Goal: Information Seeking & Learning: Learn about a topic

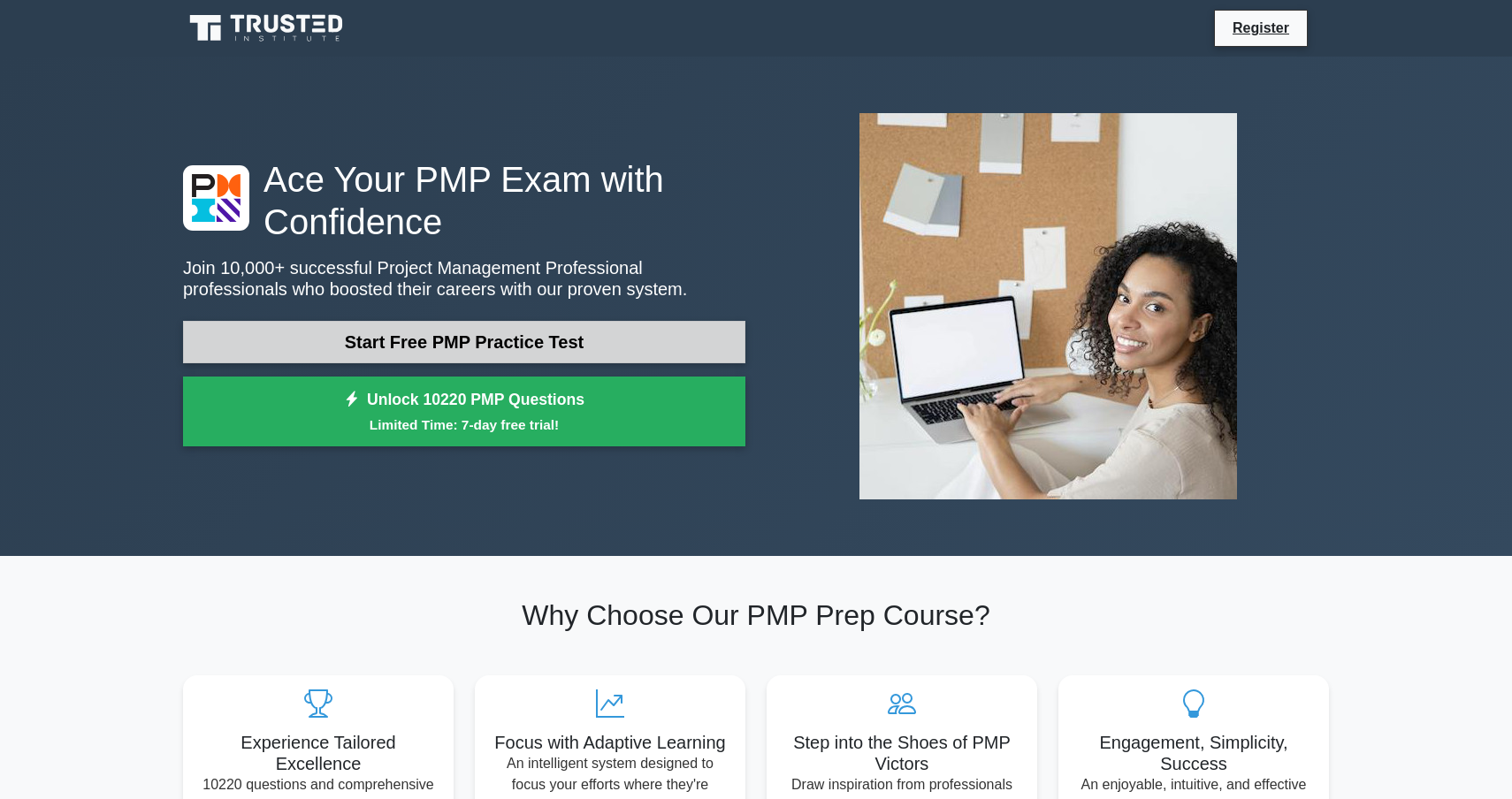
click at [480, 348] on link "Start Free PMP Practice Test" at bounding box center [464, 342] width 562 height 42
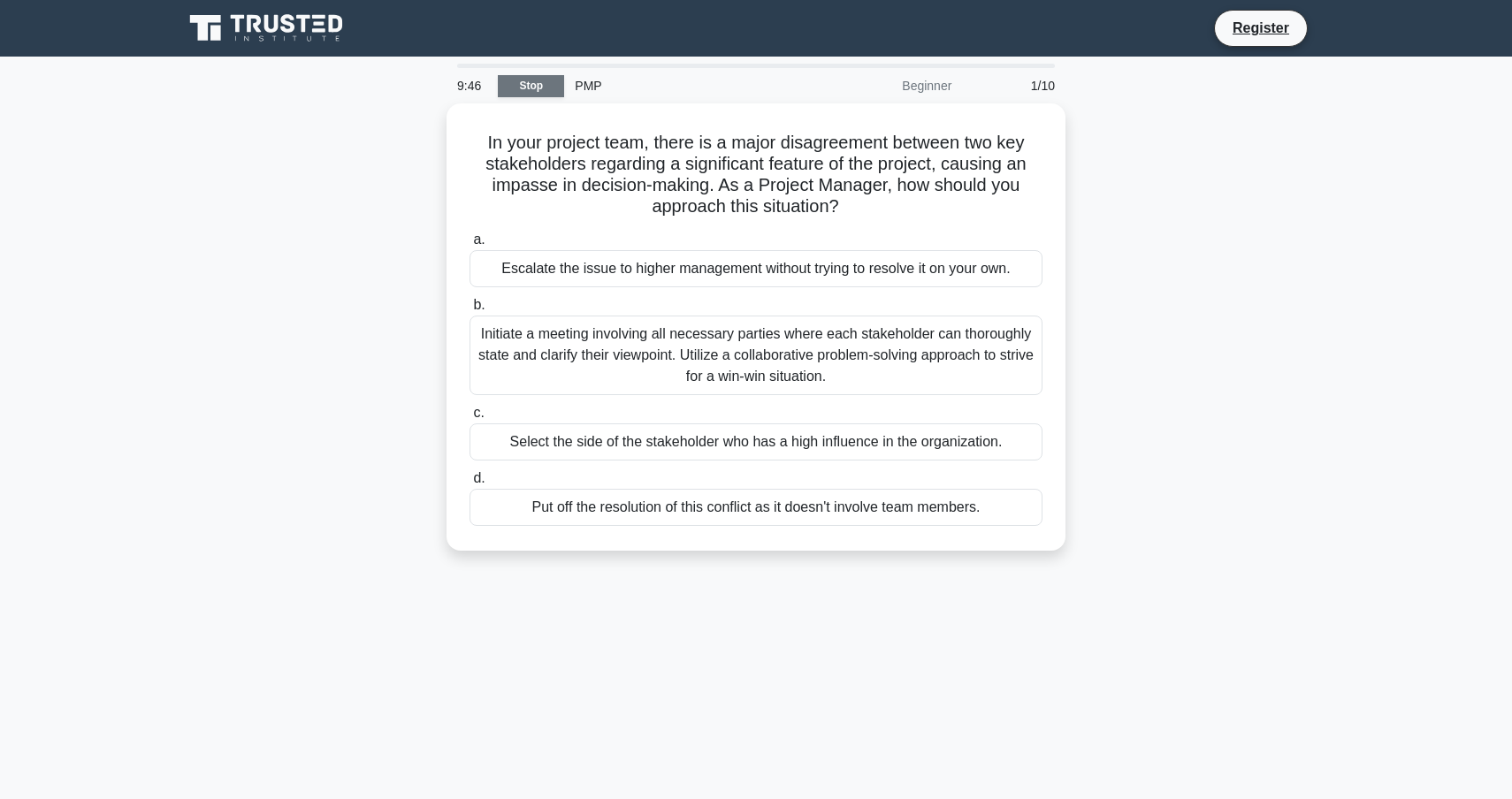
click at [523, 88] on link "Stop" at bounding box center [531, 86] width 67 height 23
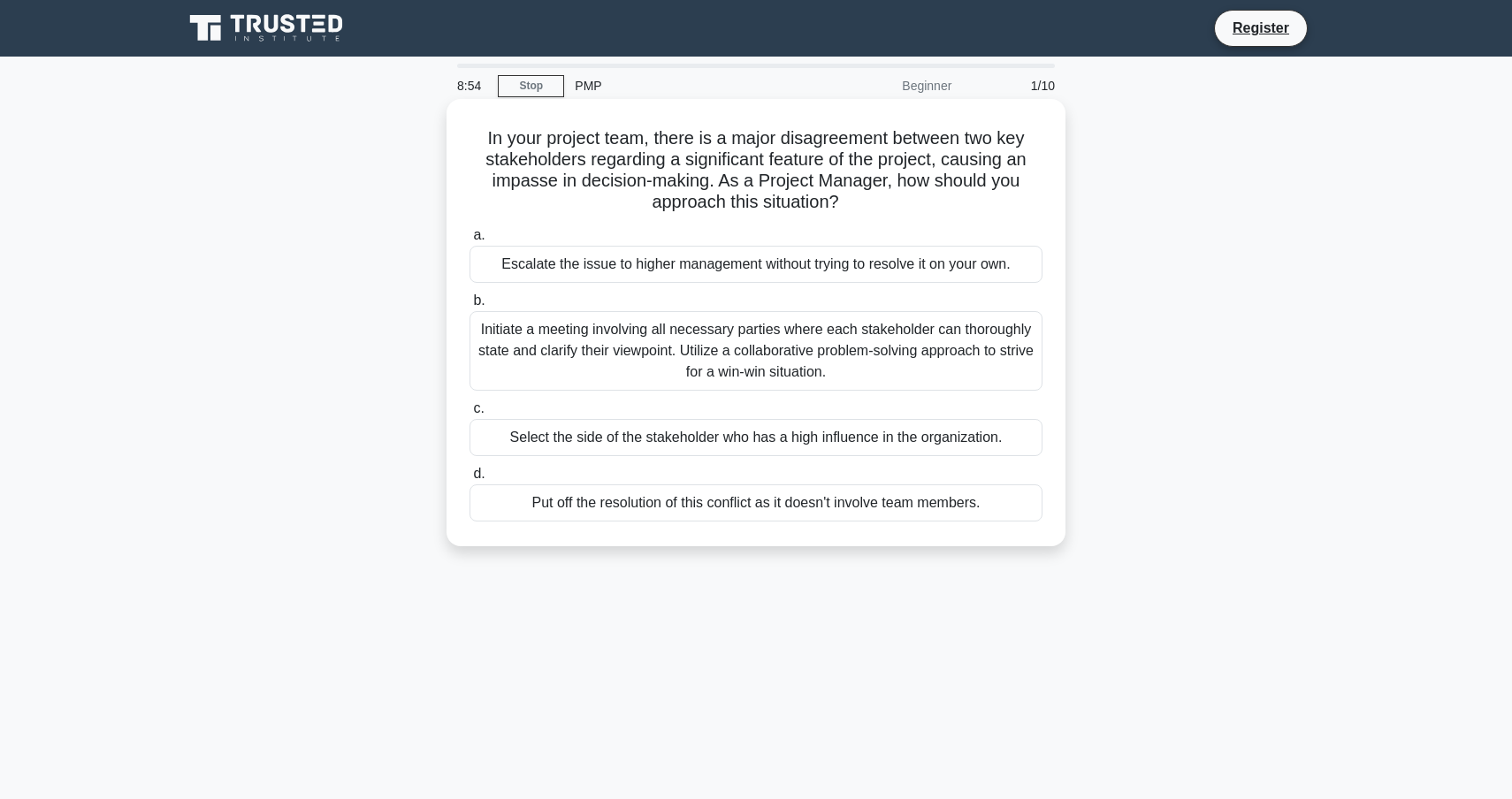
click at [792, 360] on div "Initiate a meeting involving all necessary parties where each stakeholder can t…" at bounding box center [756, 351] width 573 height 79
click at [470, 306] on input "b. Initiate a meeting involving all necessary parties where each stakeholder ca…" at bounding box center [470, 302] width 0 height 12
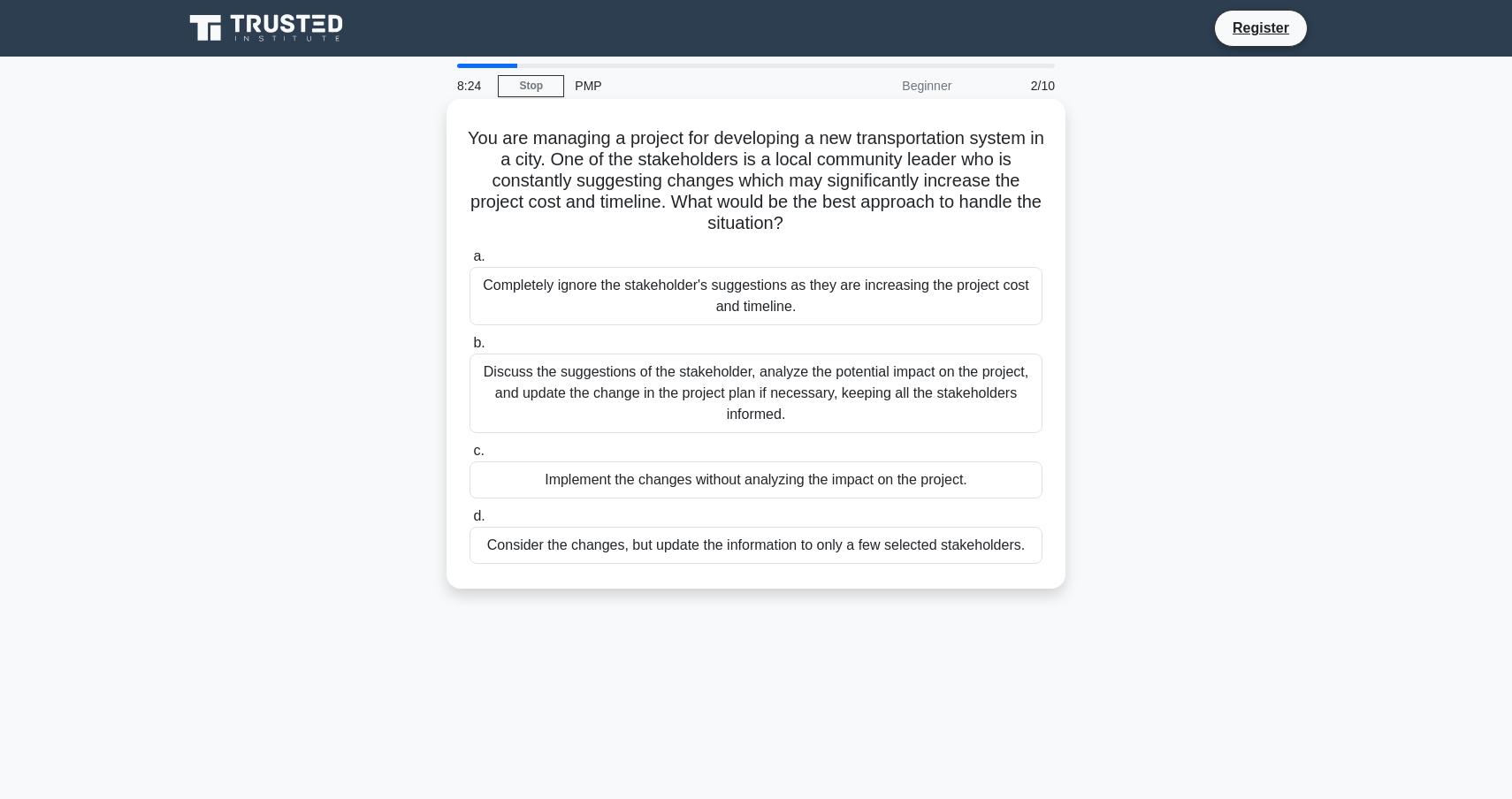
click at [793, 391] on div "Discuss the suggestions of the stakeholder, analyze the potential impact on the…" at bounding box center [756, 393] width 573 height 79
click at [470, 350] on input "b. Discuss the suggestions of the stakeholder, analyze the potential impact on …" at bounding box center [470, 344] width 0 height 12
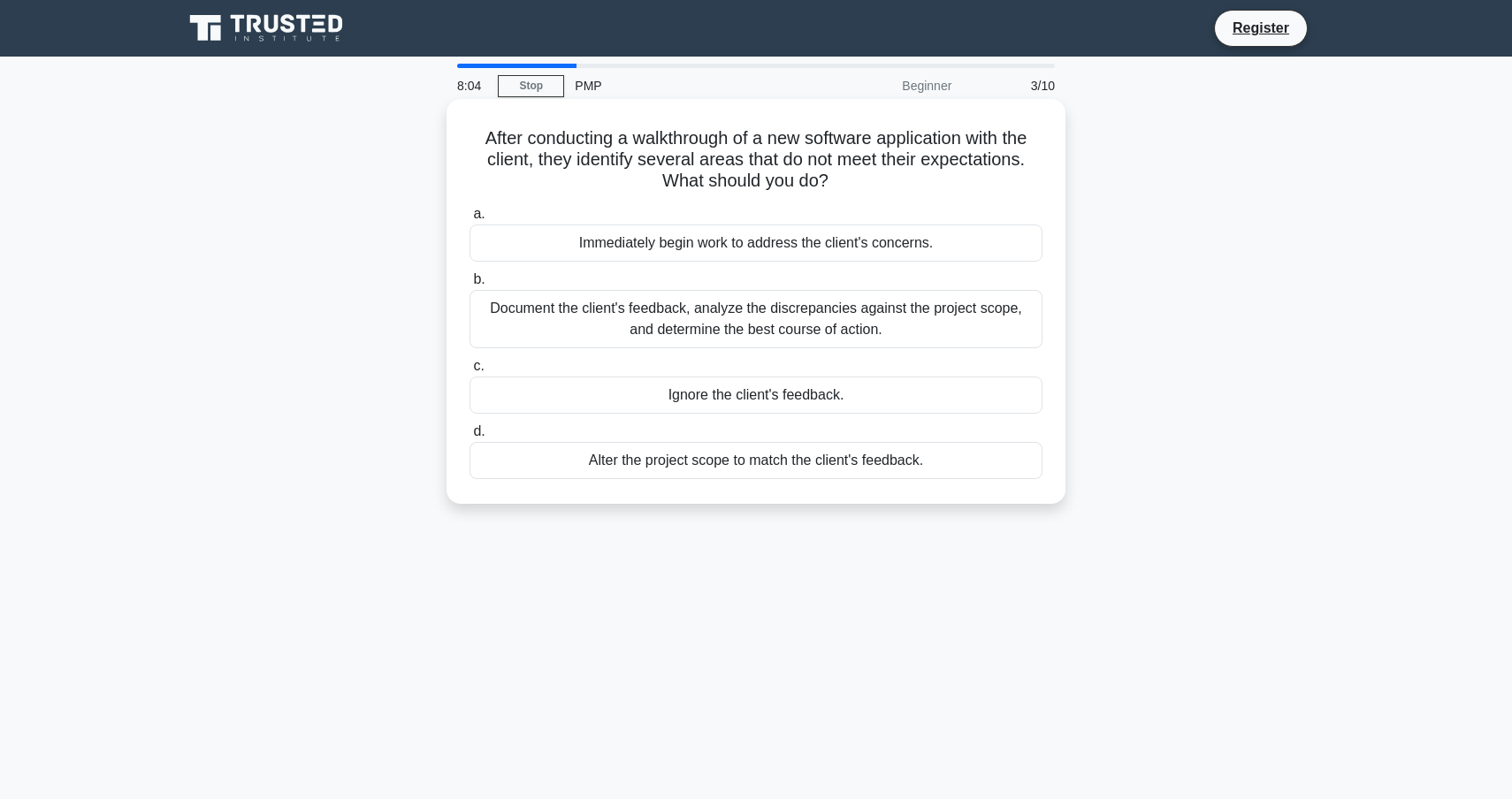
click at [792, 316] on div "Document the client's feedback, analyze the discrepancies against the project s…" at bounding box center [756, 319] width 573 height 59
click at [470, 286] on input "b. Document the client's feedback, analyze the discrepancies against the projec…" at bounding box center [470, 280] width 0 height 12
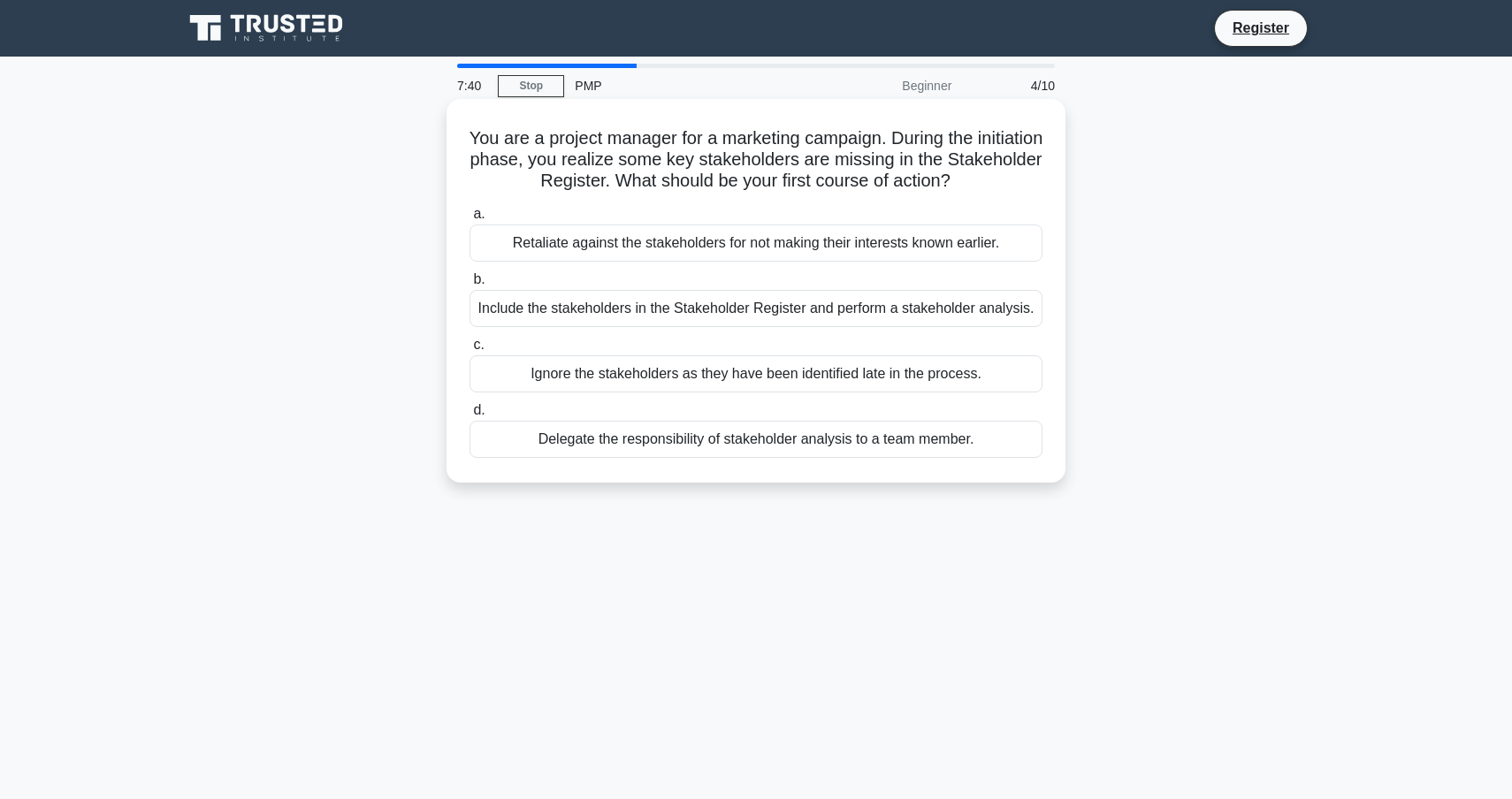
click at [740, 308] on div "Include the stakeholders in the Stakeholder Register and perform a stakeholder …" at bounding box center [756, 308] width 573 height 37
click at [470, 286] on input "b. Include the stakeholders in the Stakeholder Register and perform a stakehold…" at bounding box center [470, 280] width 0 height 12
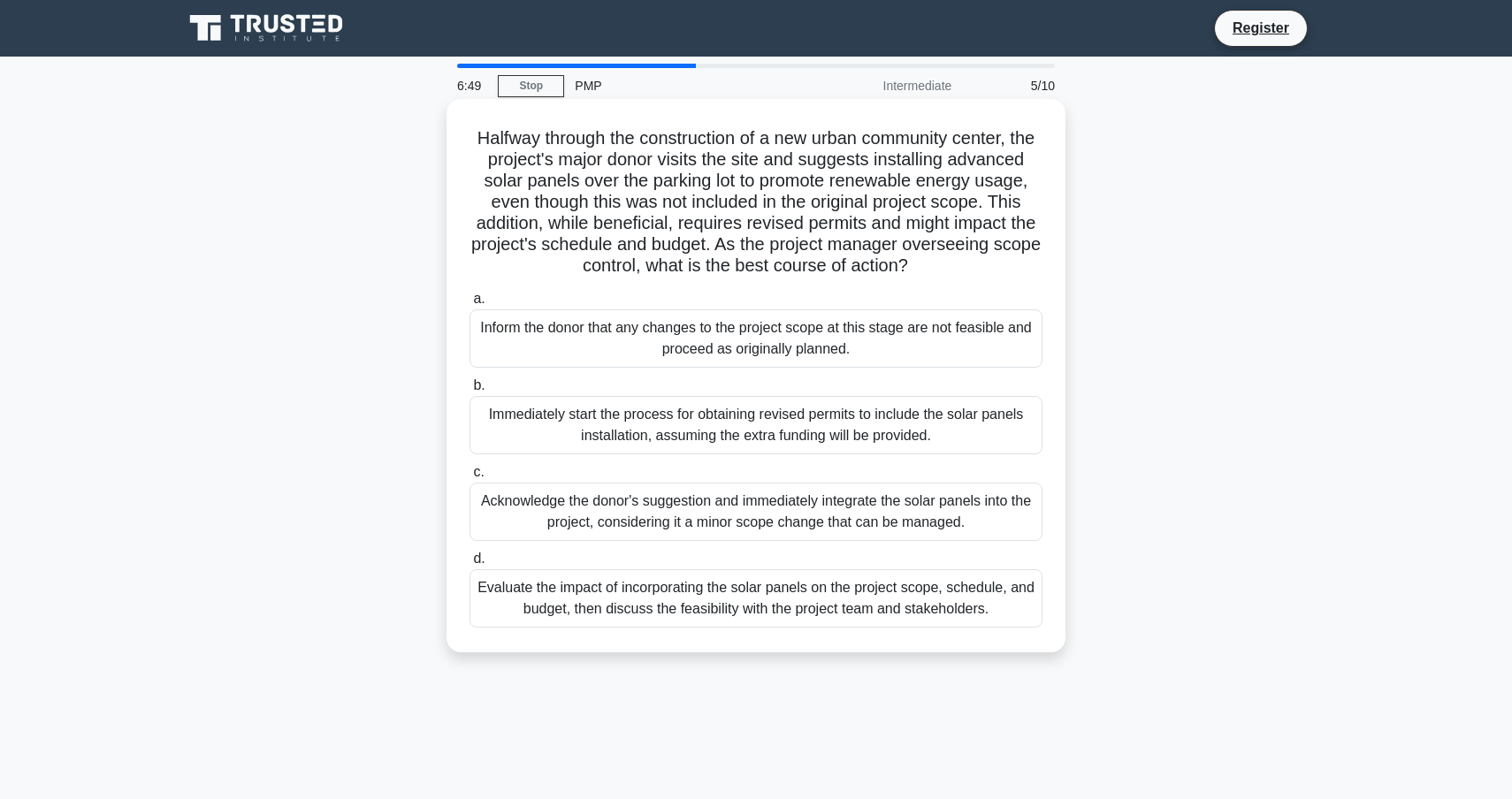
click at [838, 607] on div "Evaluate the impact of incorporating the solar panels on the project scope, sch…" at bounding box center [756, 599] width 573 height 59
click at [470, 565] on input "d. Evaluate the impact of incorporating the solar panels on the project scope, …" at bounding box center [470, 559] width 0 height 12
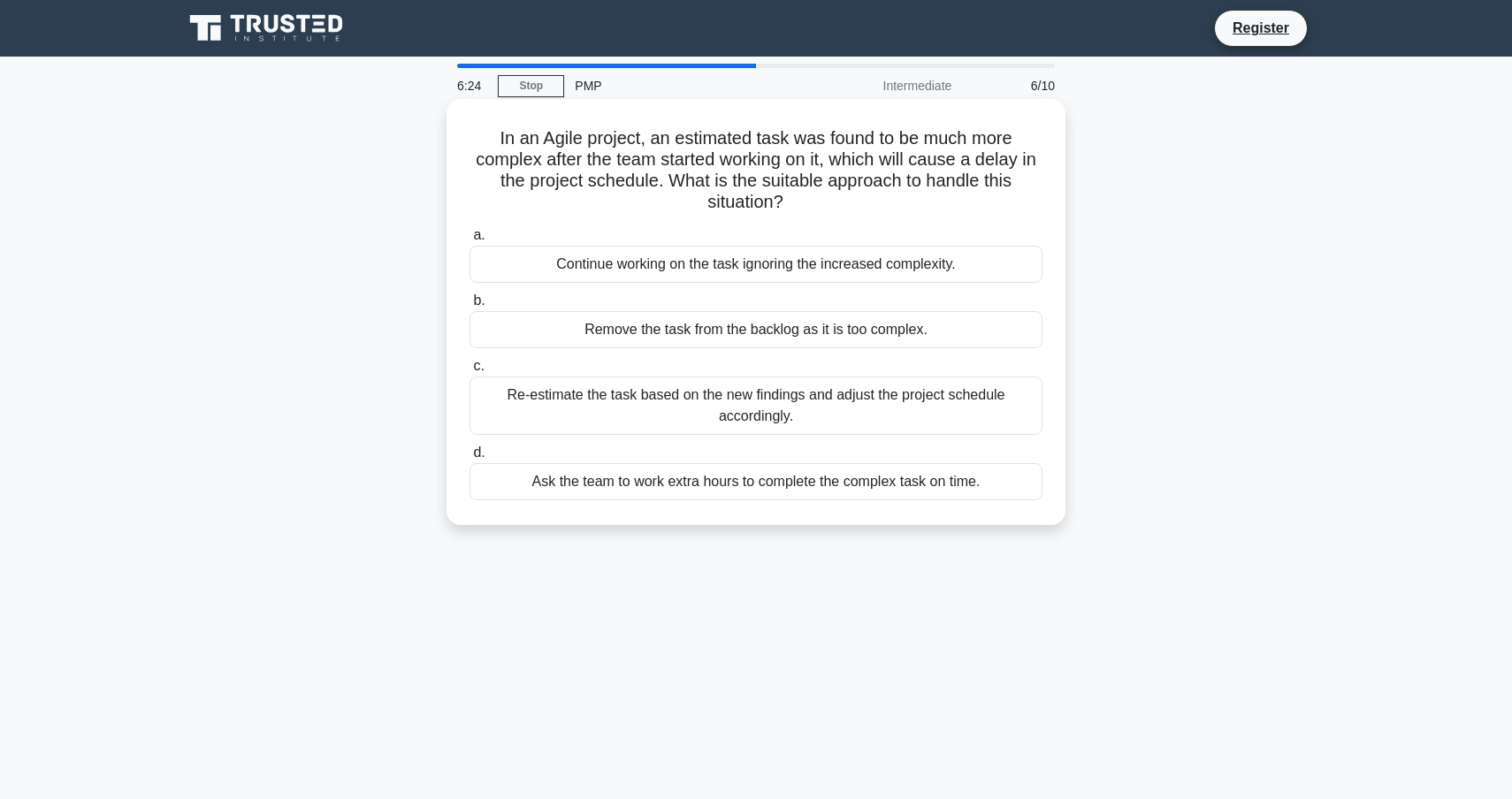
click at [788, 391] on div "Re-estimate the task based on the new findings and adjust the project schedule …" at bounding box center [756, 406] width 573 height 59
click at [470, 372] on input "c. Re-estimate the task based on the new findings and adjust the project schedu…" at bounding box center [470, 366] width 0 height 12
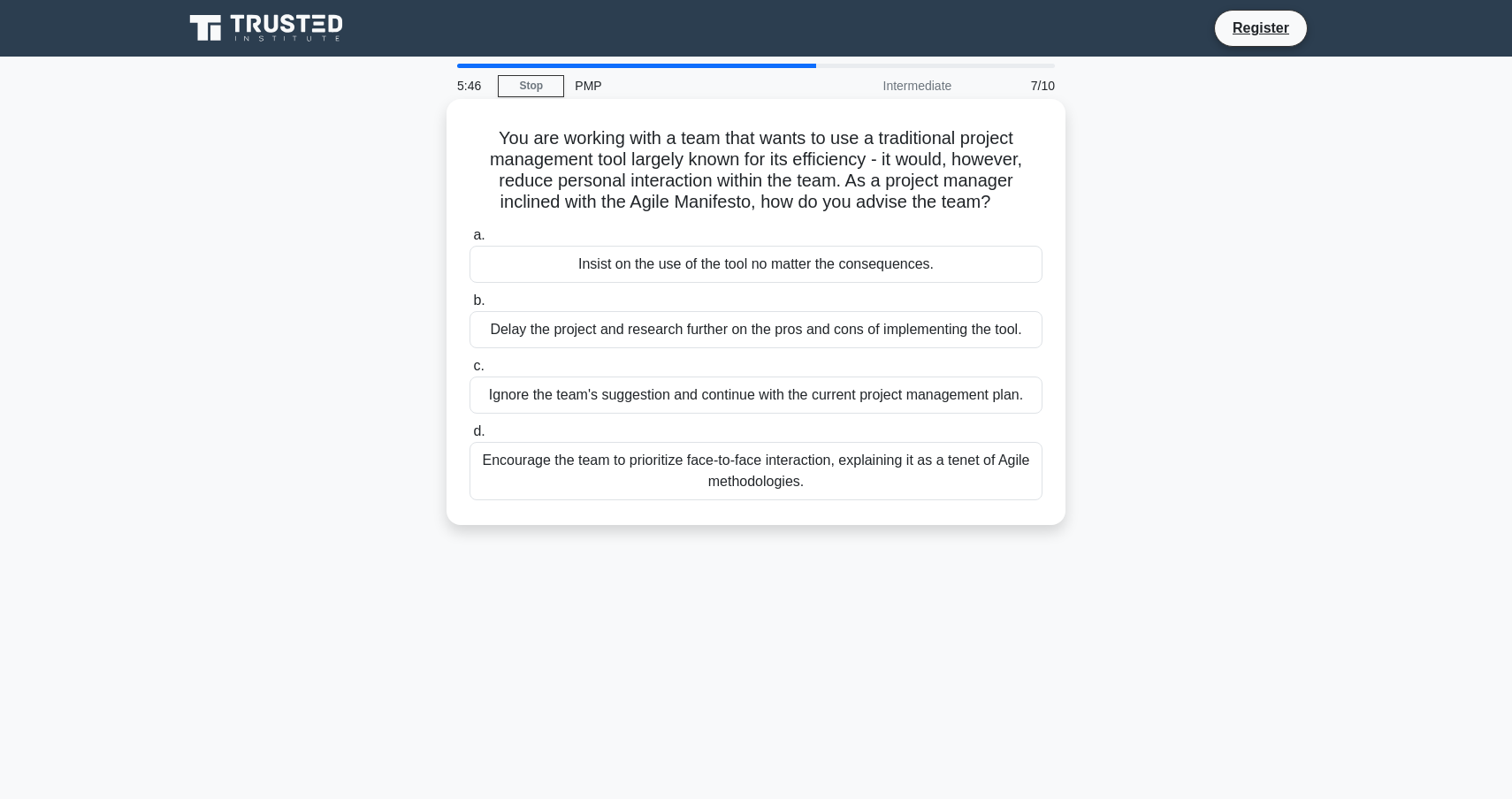
click at [914, 484] on div "Encourage the team to prioritize face-to-face interaction, explaining it as a t…" at bounding box center [756, 472] width 573 height 59
click at [470, 438] on input "d. Encourage the team to prioritize face-to-face interaction, explaining it as …" at bounding box center [470, 432] width 0 height 12
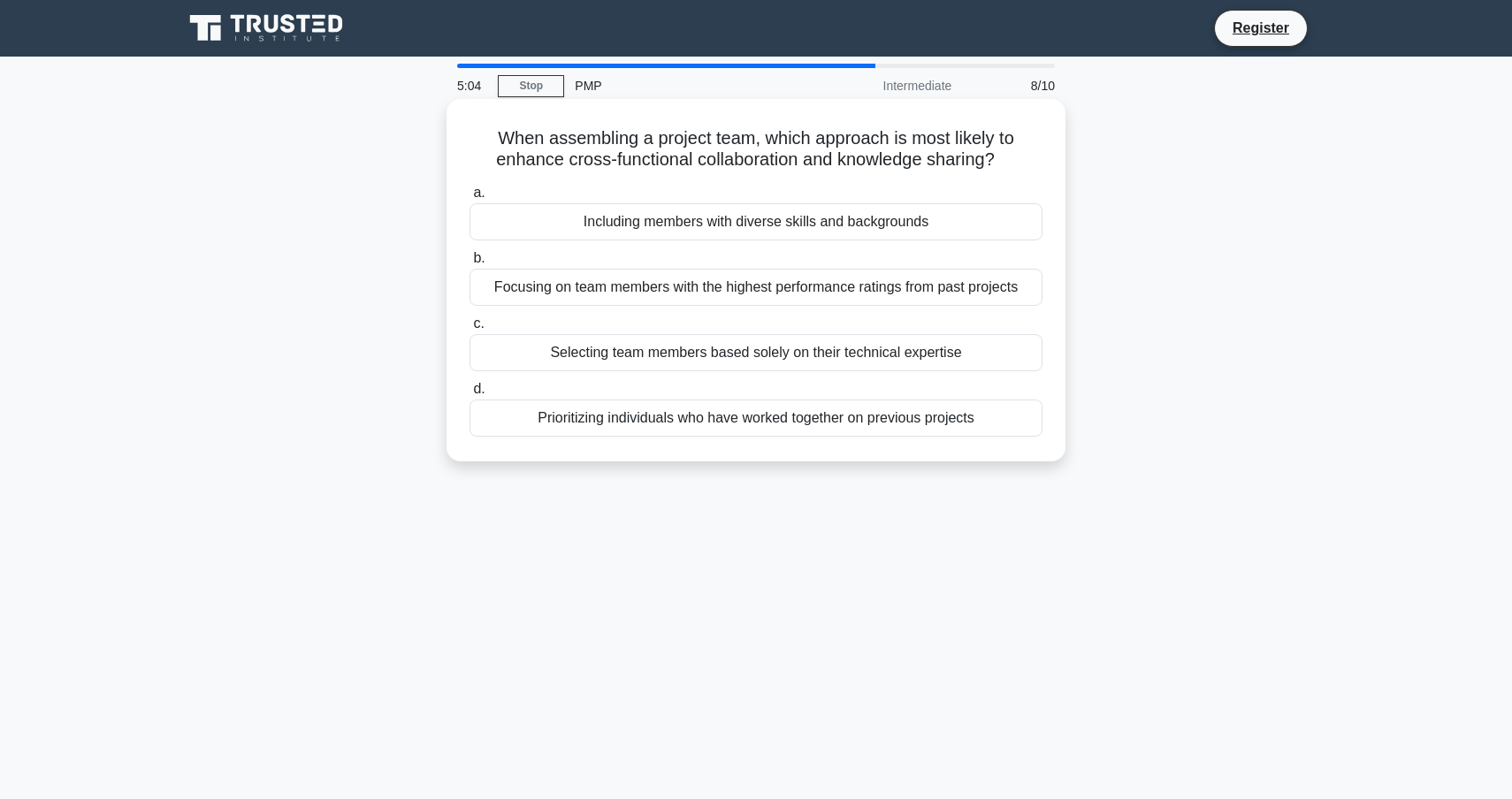
click at [638, 224] on div "Including members with diverse skills and backgrounds" at bounding box center [756, 222] width 573 height 37
click at [470, 199] on input "a. Including members with diverse skills and backgrounds" at bounding box center [470, 193] width 0 height 12
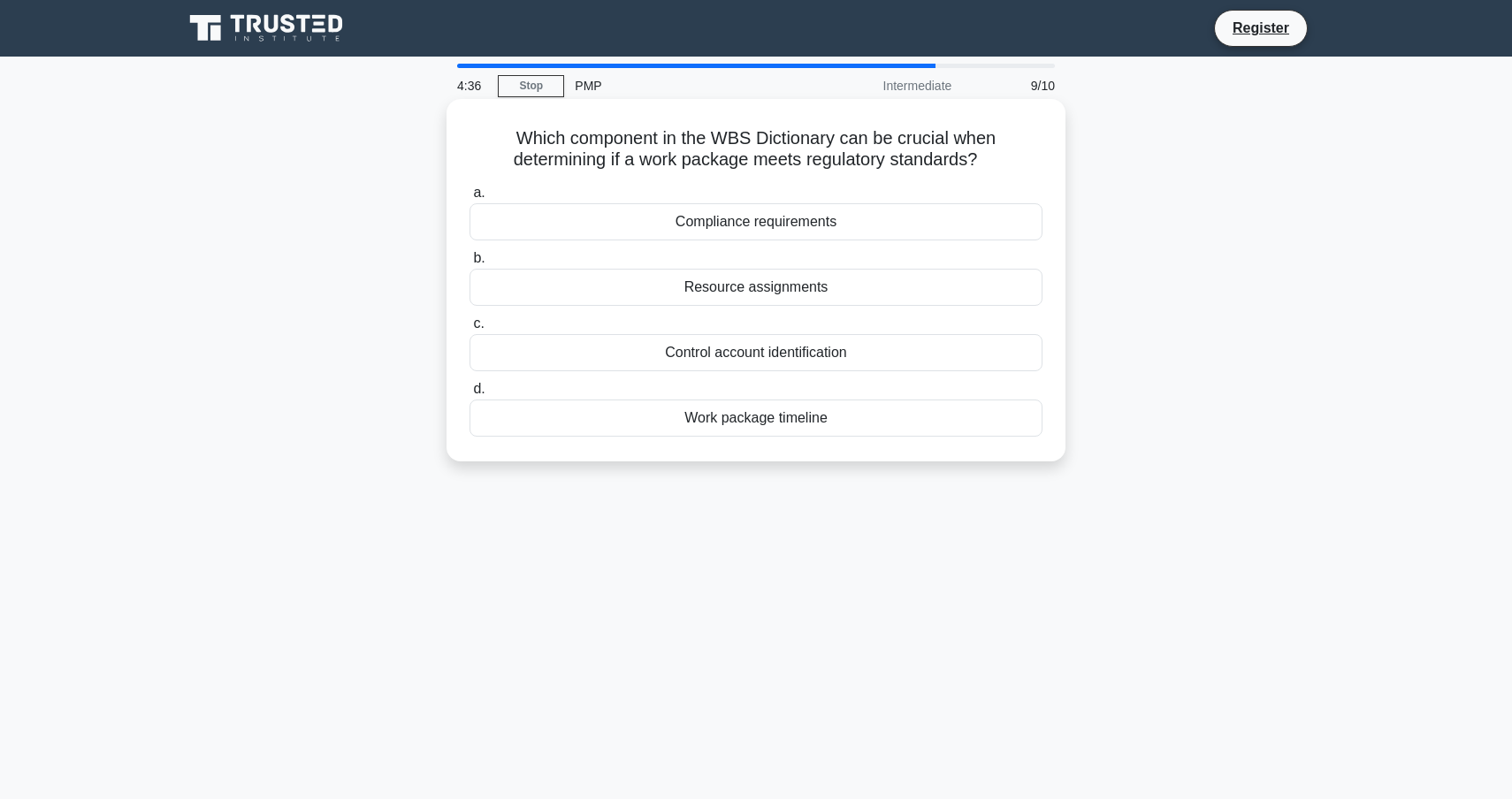
click at [668, 227] on div "Compliance requirements" at bounding box center [756, 222] width 573 height 37
click at [470, 199] on input "a. Compliance requirements" at bounding box center [470, 193] width 0 height 12
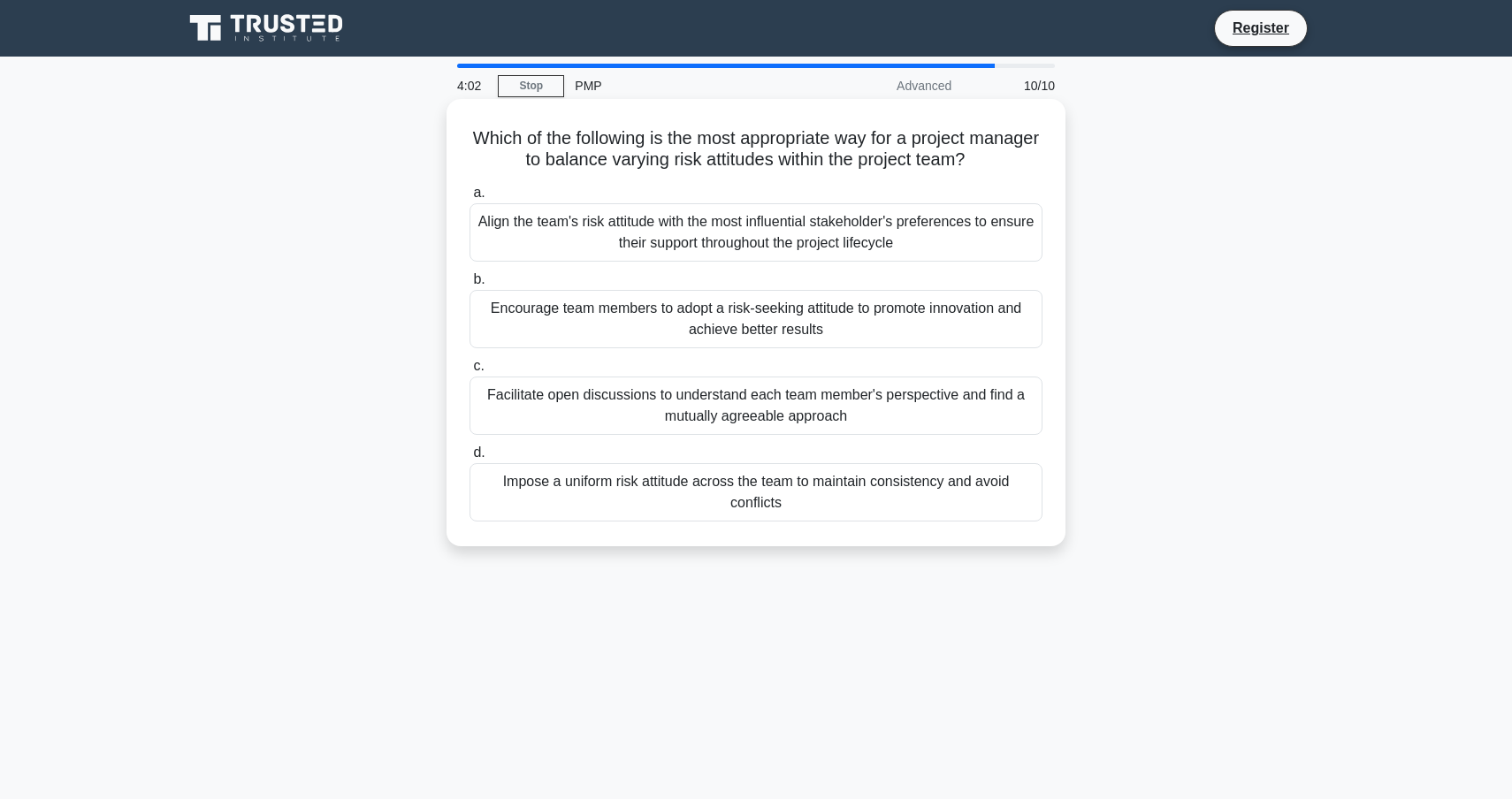
click at [813, 408] on div "Facilitate open discussions to understand each team member's perspective and fi…" at bounding box center [756, 406] width 573 height 59
click at [470, 372] on input "c. Facilitate open discussions to understand each team member's perspective and…" at bounding box center [470, 366] width 0 height 12
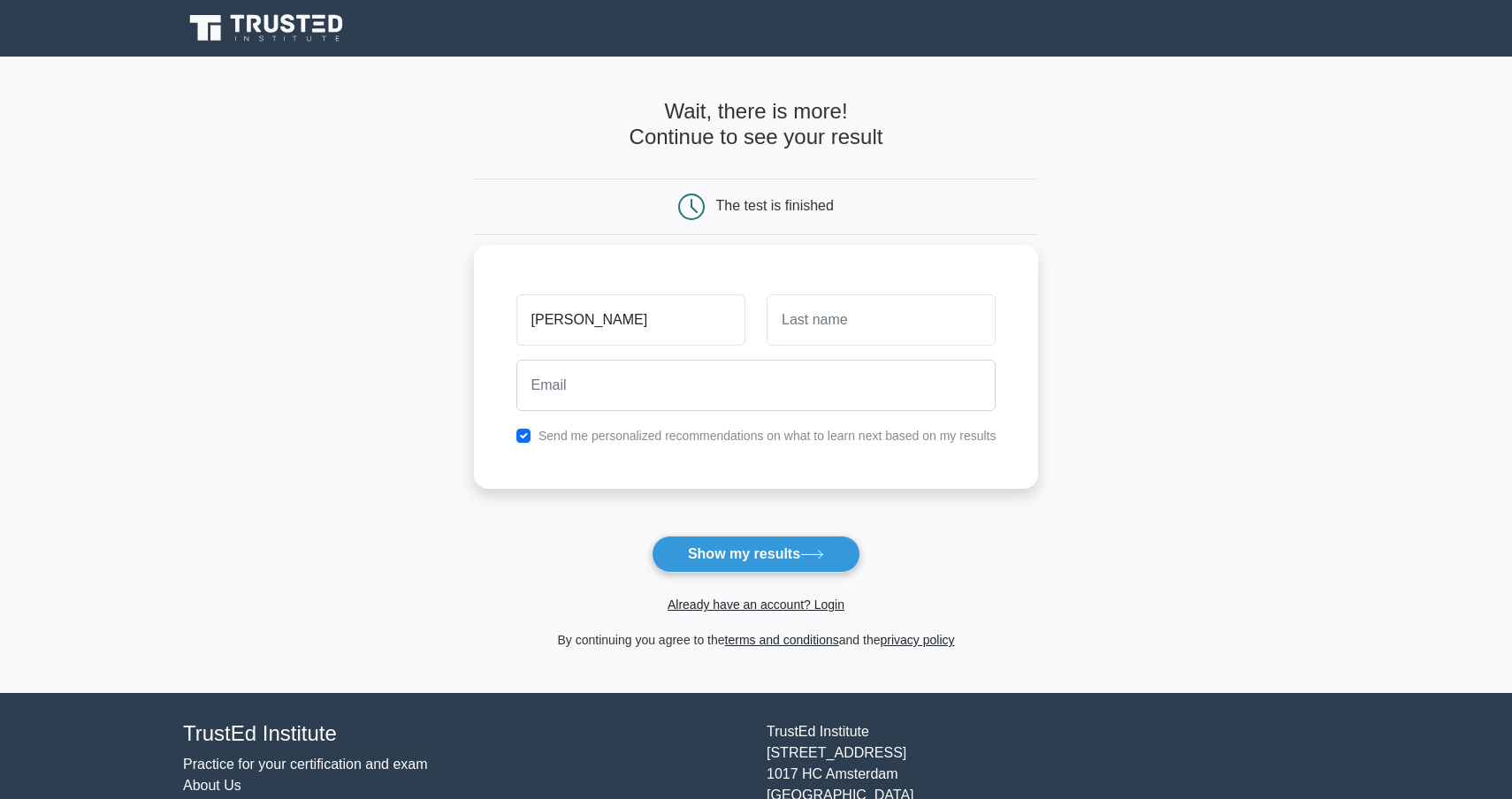
type input "Roxana"
type input "Serescu"
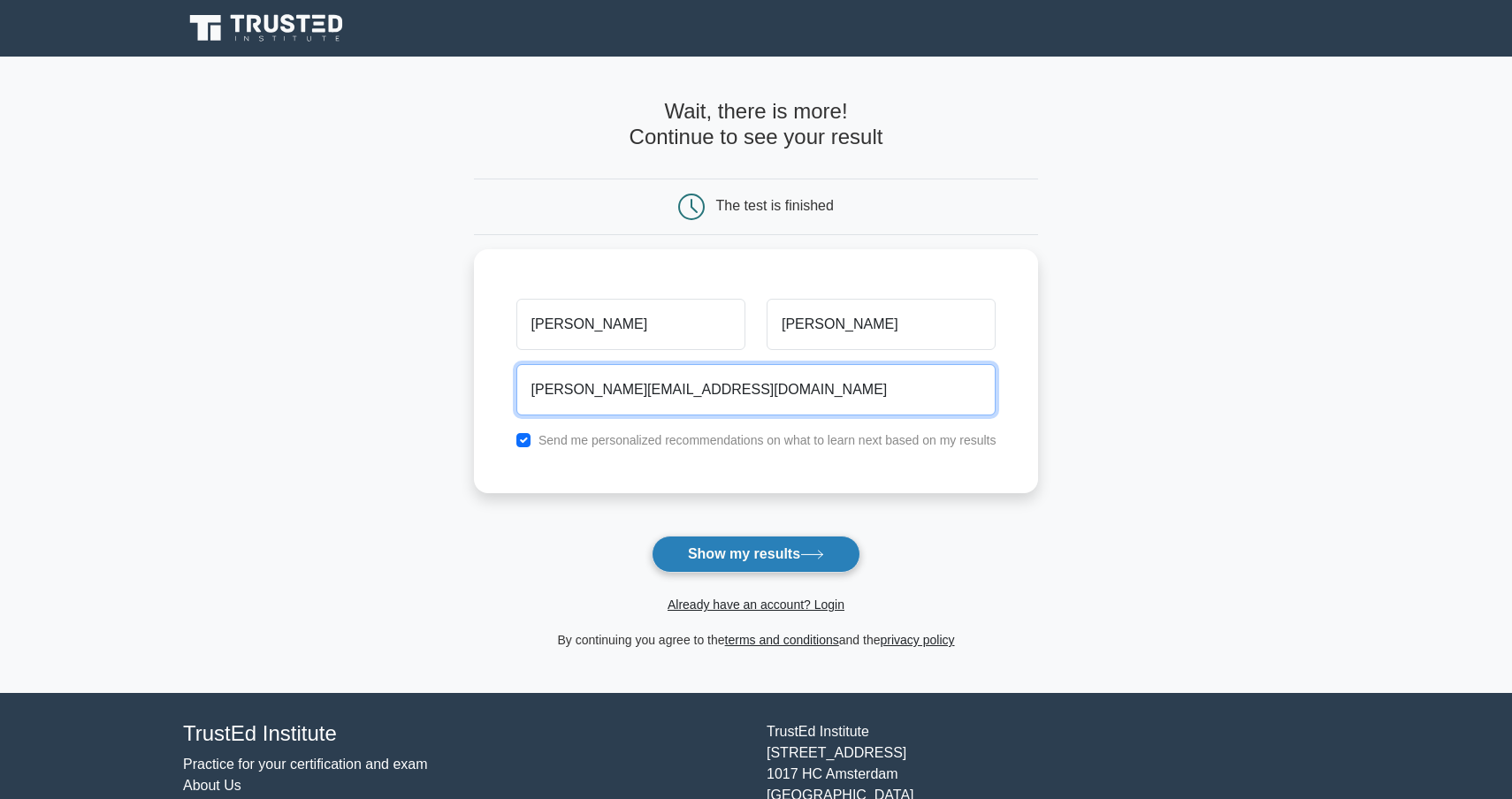
type input "roxana.serescu@gmail.com"
click at [737, 564] on button "Show my results" at bounding box center [756, 554] width 209 height 37
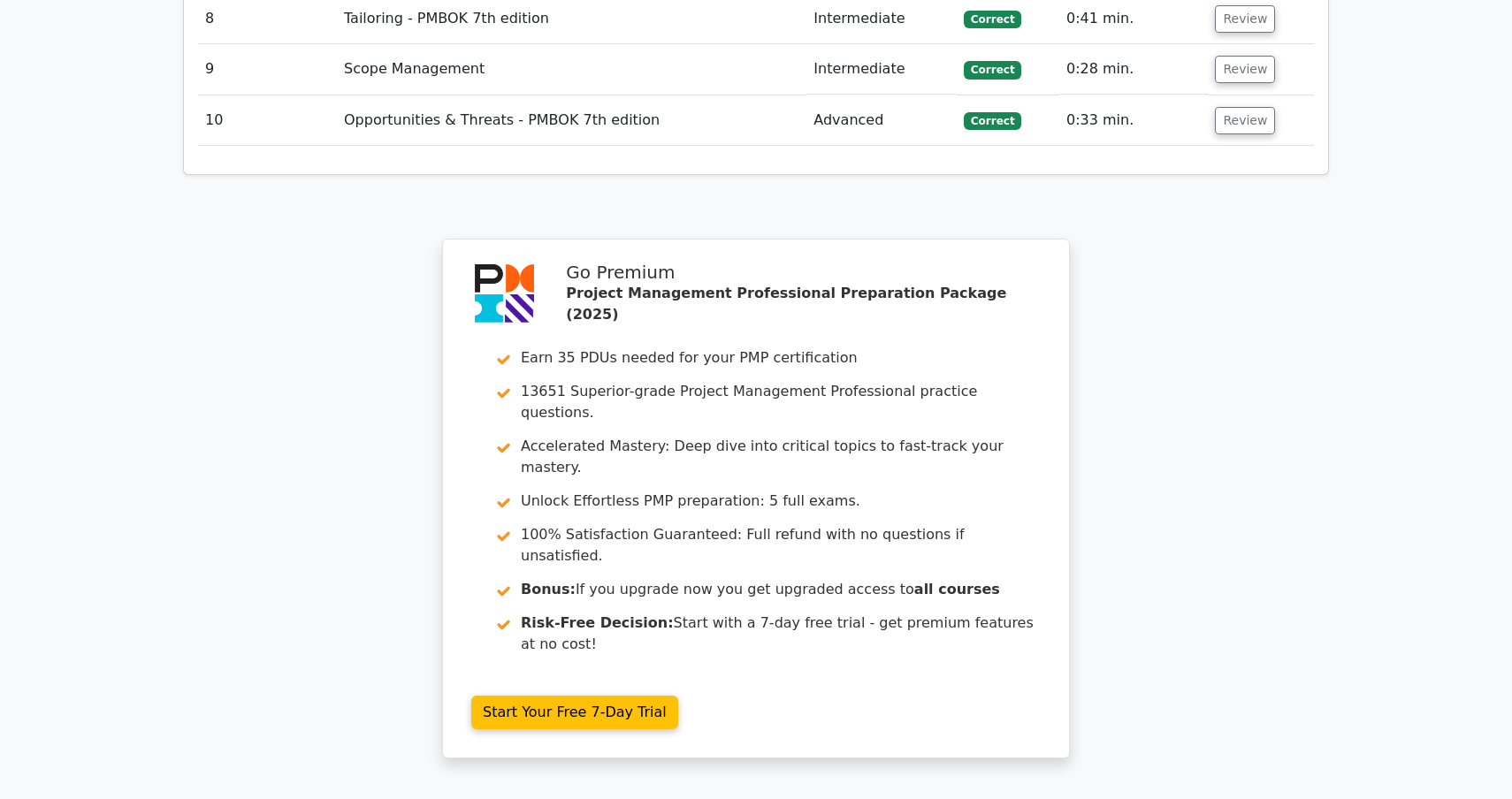
scroll to position [2918, 0]
